Goal: Task Accomplishment & Management: Use online tool/utility

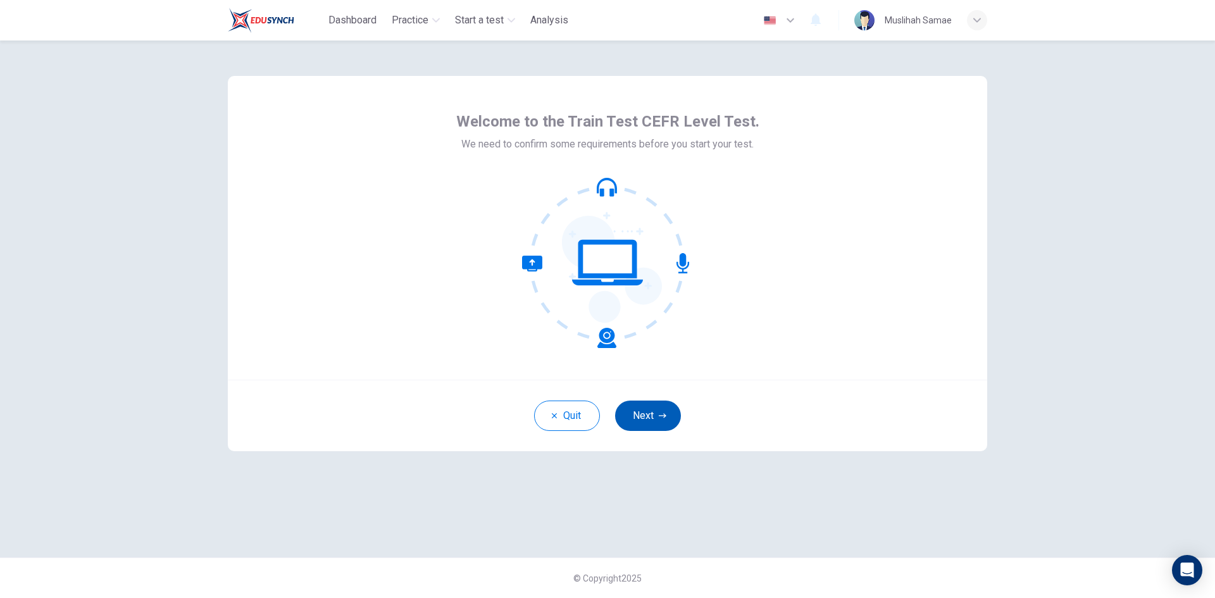
click at [660, 409] on button "Next" at bounding box center [648, 415] width 66 height 30
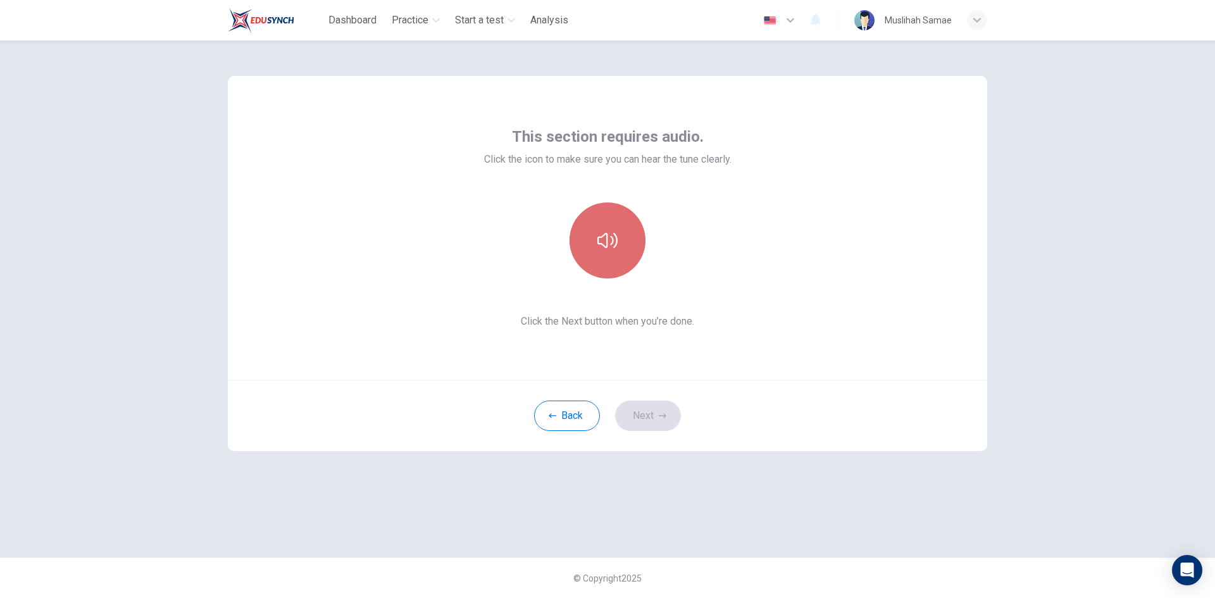
click at [596, 241] on button "button" at bounding box center [607, 240] width 76 height 76
click at [602, 240] on icon "button" at bounding box center [607, 240] width 20 height 20
click at [600, 247] on icon "button" at bounding box center [607, 240] width 20 height 20
click at [834, 525] on div "This section requires audio. Click the icon to make sure you can hear the tune …" at bounding box center [607, 298] width 800 height 517
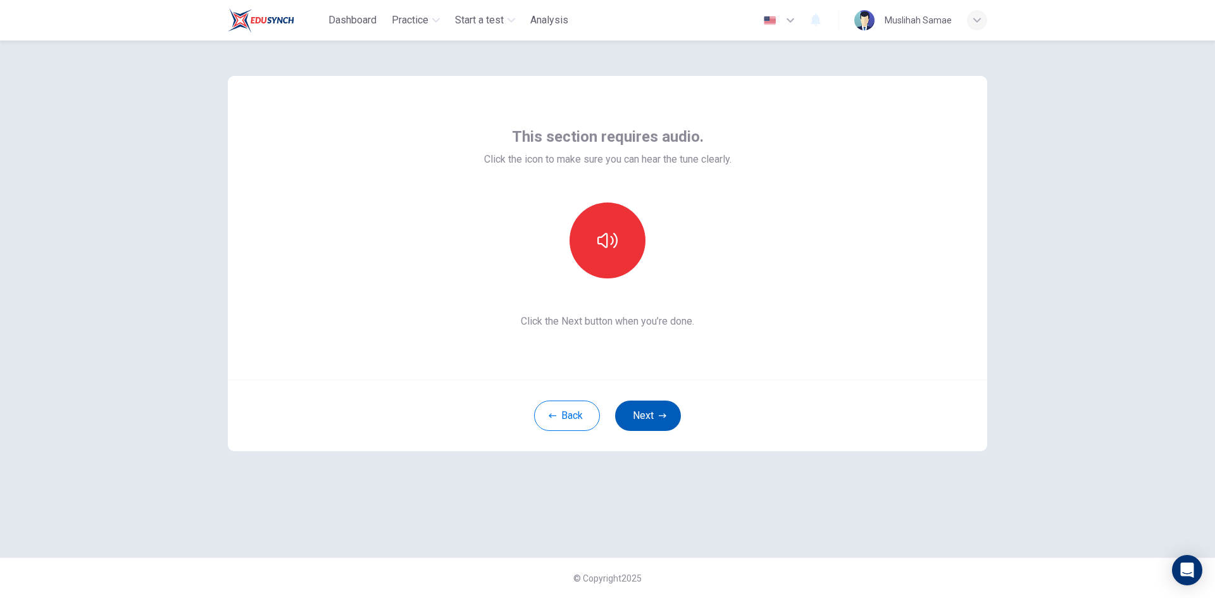
click at [639, 410] on button "Next" at bounding box center [648, 415] width 66 height 30
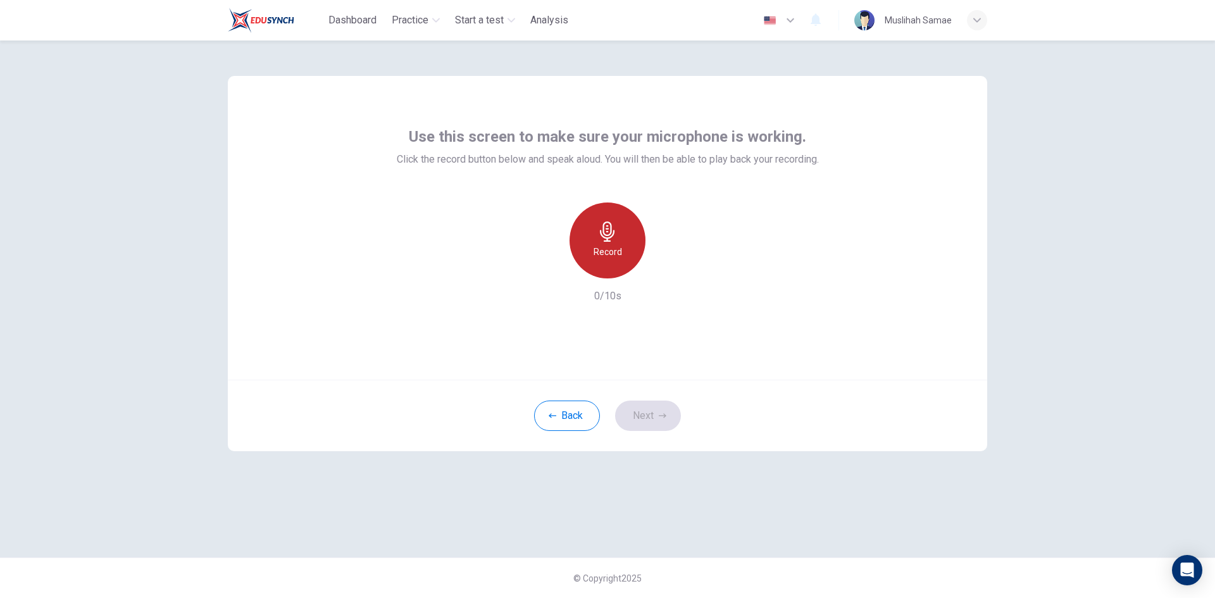
click at [608, 238] on icon "button" at bounding box center [607, 231] width 15 height 20
click at [646, 404] on button "Next" at bounding box center [648, 415] width 66 height 30
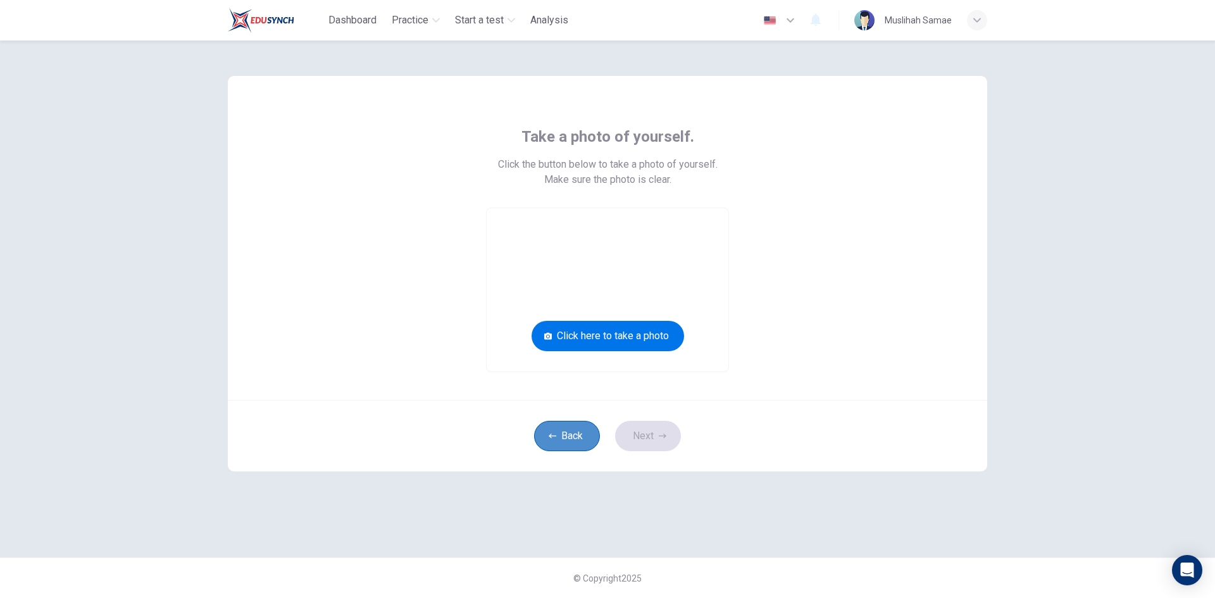
click at [562, 437] on button "Back" at bounding box center [567, 436] width 66 height 30
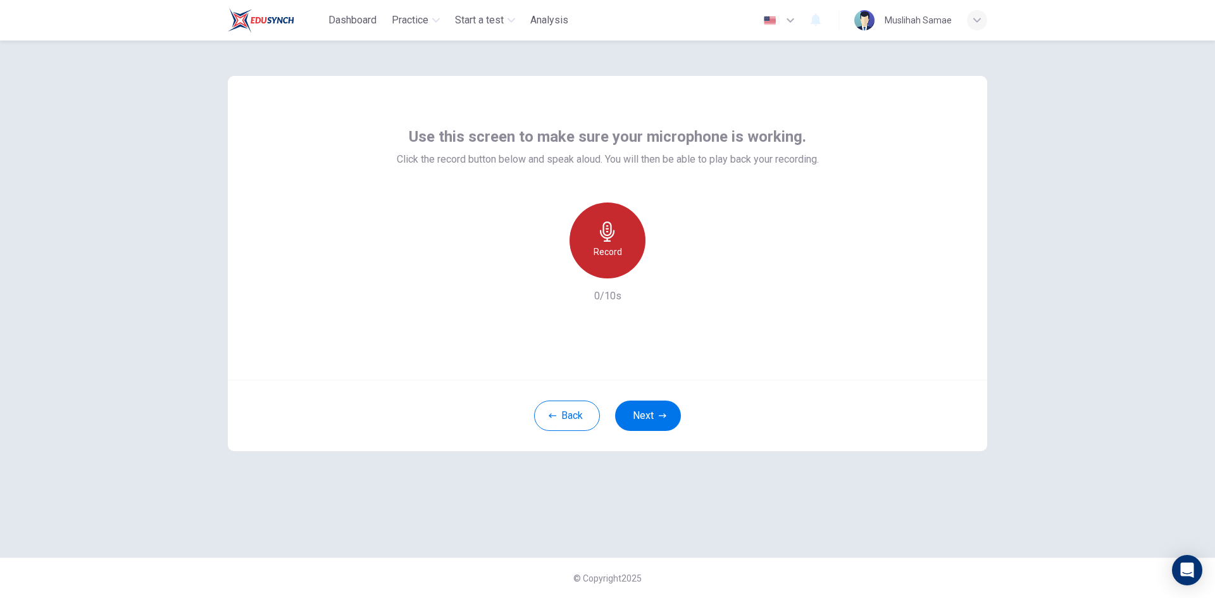
click at [600, 244] on h6 "Record" at bounding box center [607, 251] width 28 height 15
click at [616, 249] on h6 "Stop" at bounding box center [607, 251] width 19 height 15
click at [662, 269] on icon "button" at bounding box center [665, 268] width 13 height 13
drag, startPoint x: 808, startPoint y: 524, endPoint x: 797, endPoint y: 493, distance: 32.8
click at [807, 523] on div "Use this screen to make sure your microphone is working. Click the record butto…" at bounding box center [607, 298] width 800 height 517
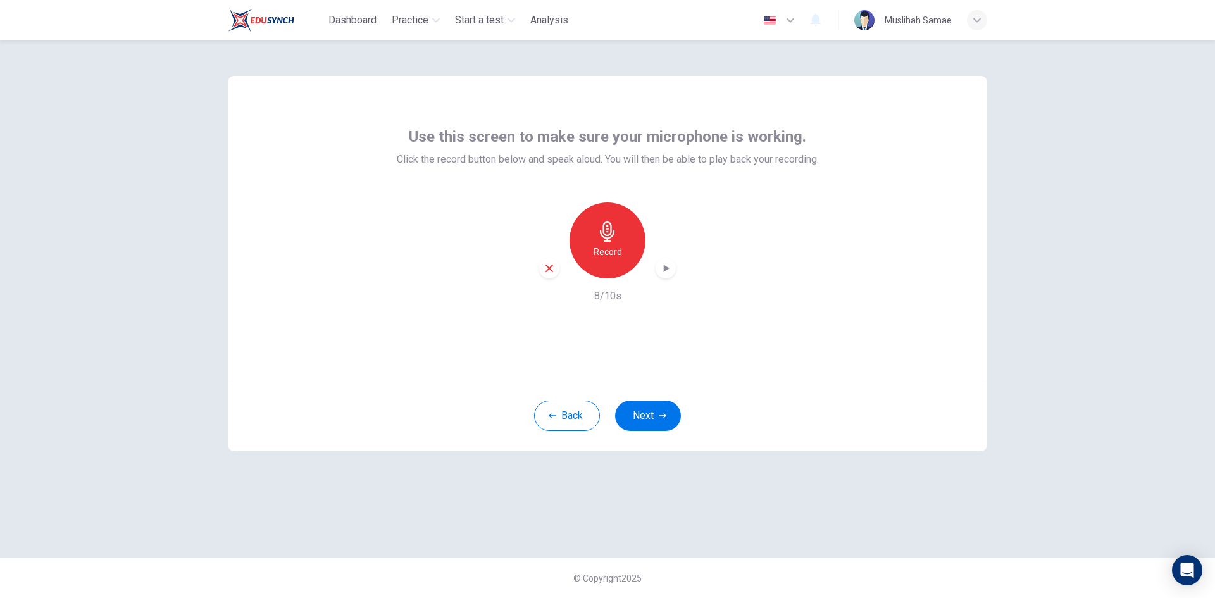
click at [666, 268] on icon "button" at bounding box center [667, 268] width 6 height 8
click at [552, 268] on icon "button" at bounding box center [548, 268] width 11 height 11
click at [615, 236] on icon "button" at bounding box center [607, 231] width 20 height 20
click at [604, 246] on h6 "Stop" at bounding box center [607, 251] width 19 height 15
click at [668, 263] on icon "button" at bounding box center [665, 268] width 13 height 13
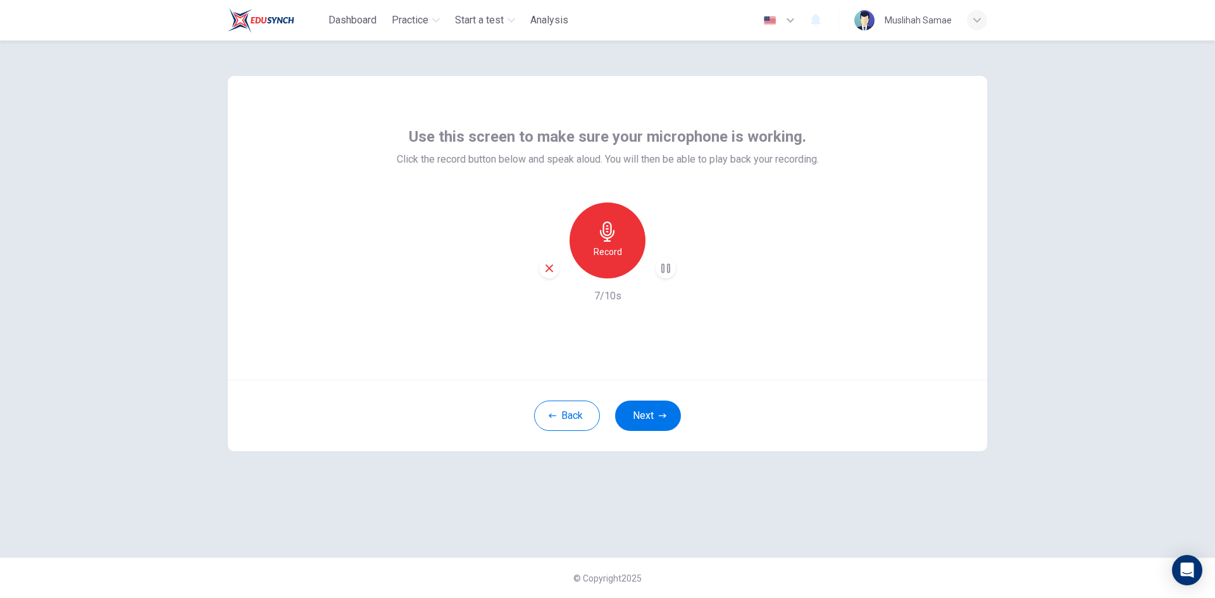
click at [727, 394] on div "Back Next" at bounding box center [607, 415] width 759 height 71
click at [550, 269] on icon "button" at bounding box center [549, 268] width 8 height 8
click at [624, 243] on div "Record" at bounding box center [607, 240] width 76 height 76
click at [611, 247] on h6 "Stop" at bounding box center [607, 251] width 19 height 15
click at [666, 266] on icon "button" at bounding box center [667, 268] width 6 height 8
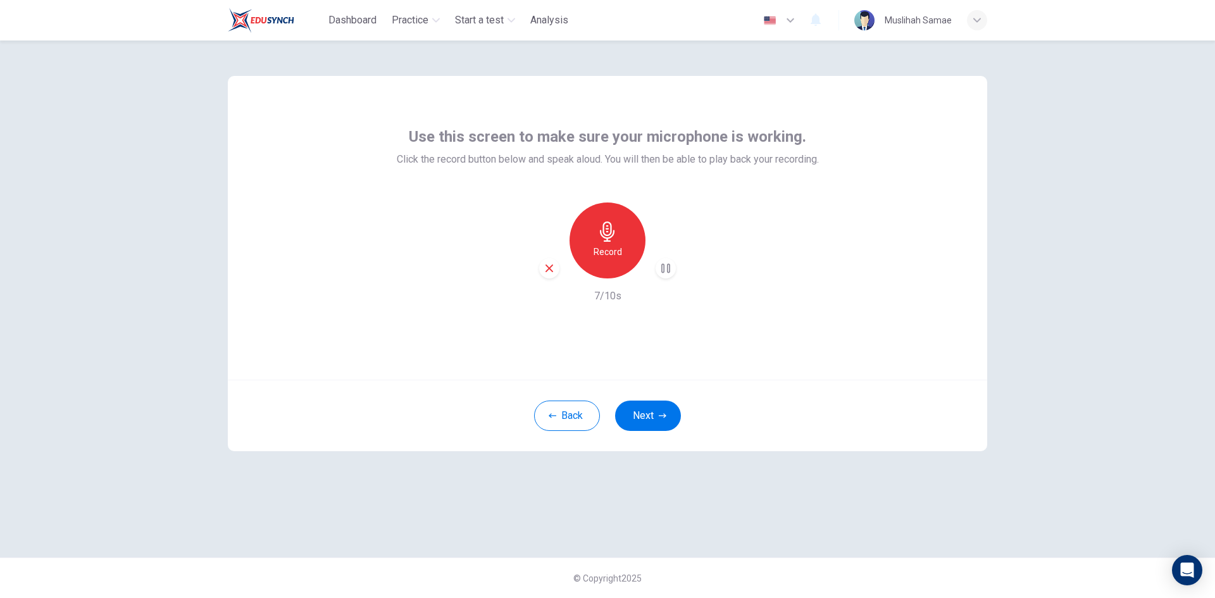
click at [876, 493] on div "Use this screen to make sure your microphone is working. Click the record butto…" at bounding box center [607, 298] width 800 height 517
click at [551, 265] on icon "button" at bounding box center [548, 268] width 11 height 11
click at [642, 238] on div "Record" at bounding box center [607, 240] width 76 height 76
click at [622, 243] on div "Stop" at bounding box center [607, 240] width 76 height 76
click at [665, 268] on icon "button" at bounding box center [667, 268] width 6 height 8
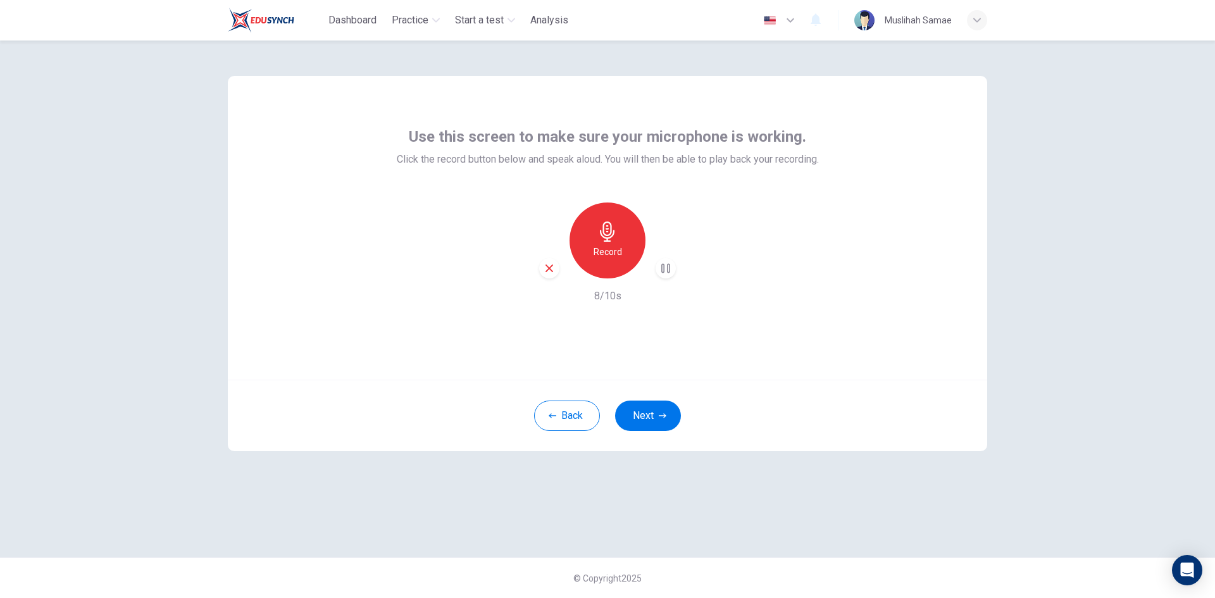
click at [548, 268] on icon "button" at bounding box center [549, 268] width 8 height 8
click at [604, 237] on icon "button" at bounding box center [607, 231] width 20 height 20
